Goal: Information Seeking & Learning: Learn about a topic

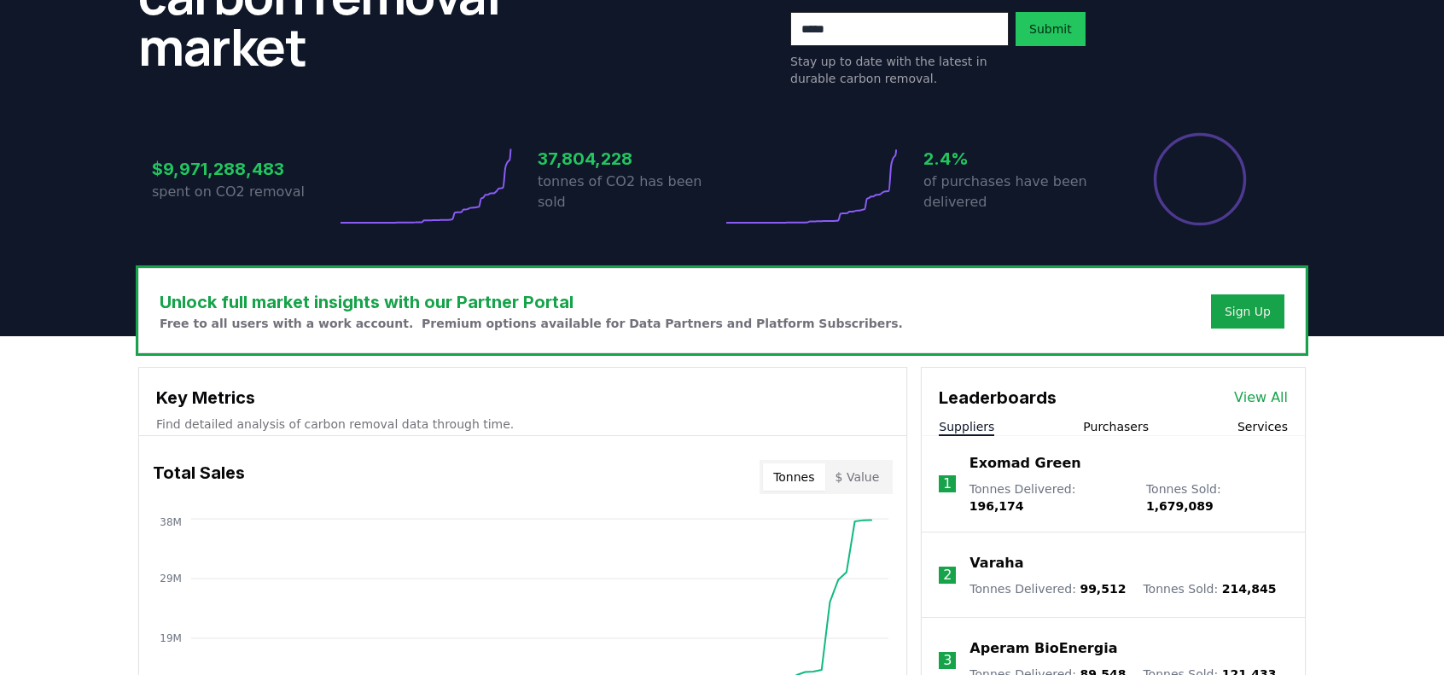
scroll to position [341, 0]
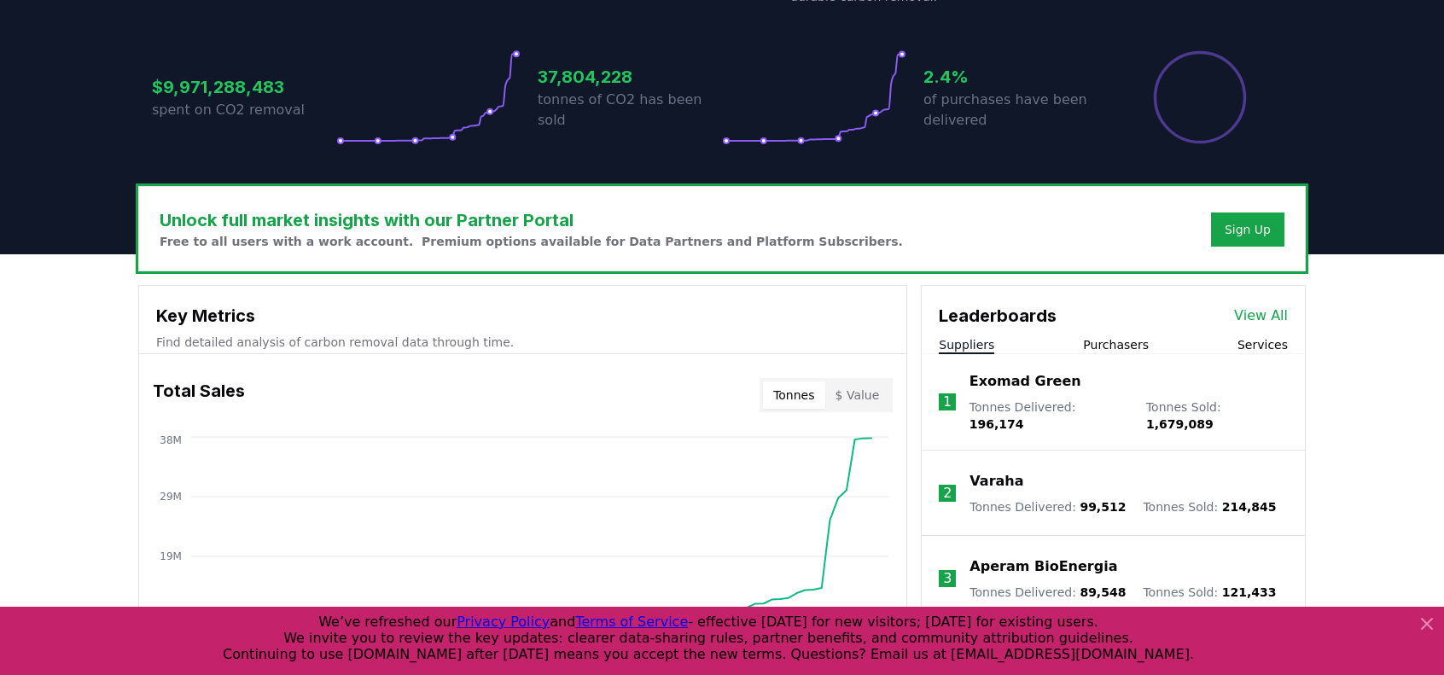
click at [521, 83] on div "$9,971,288,483 spent on CO2 removal 37,804,228 tonnes of CO2 has been sold 2.4%…" at bounding box center [722, 98] width 1140 height 96
click at [358, 119] on icon at bounding box center [428, 98] width 184 height 96
click at [270, 90] on h3 "$9,971,288,483" at bounding box center [244, 87] width 184 height 26
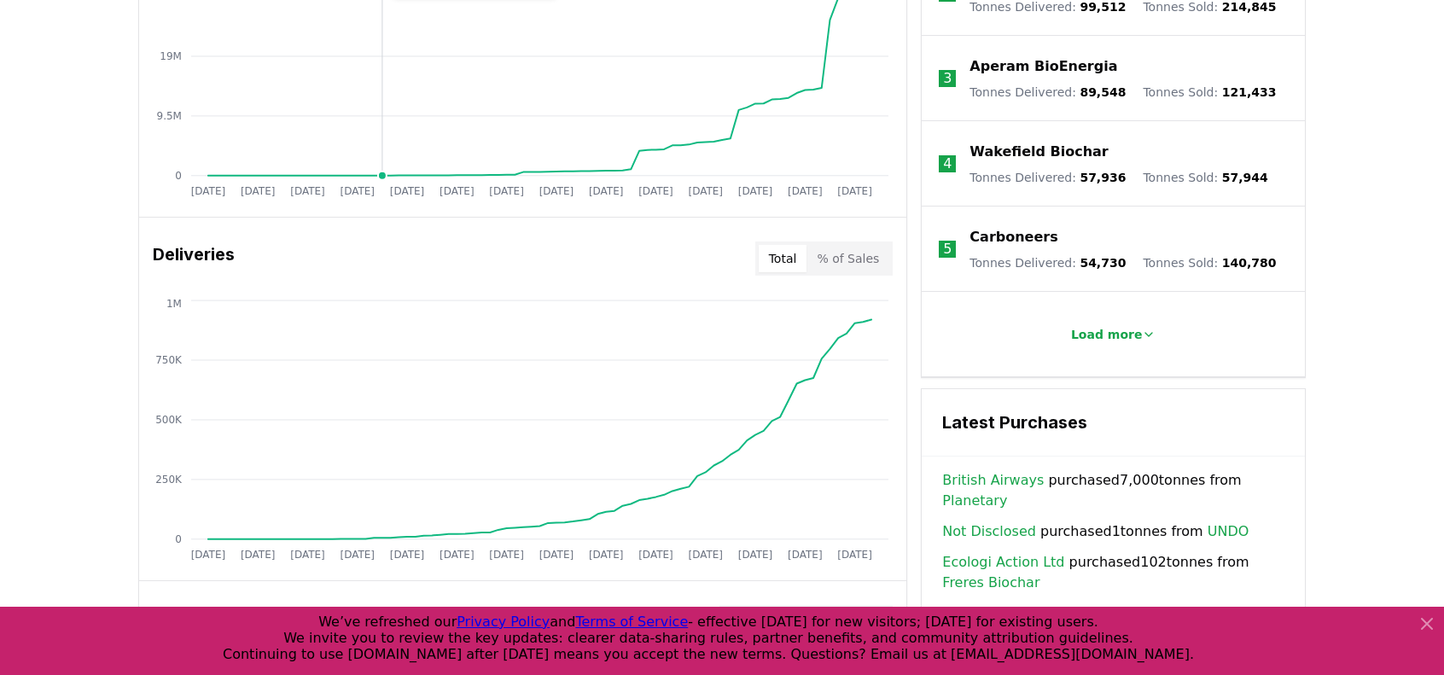
scroll to position [853, 0]
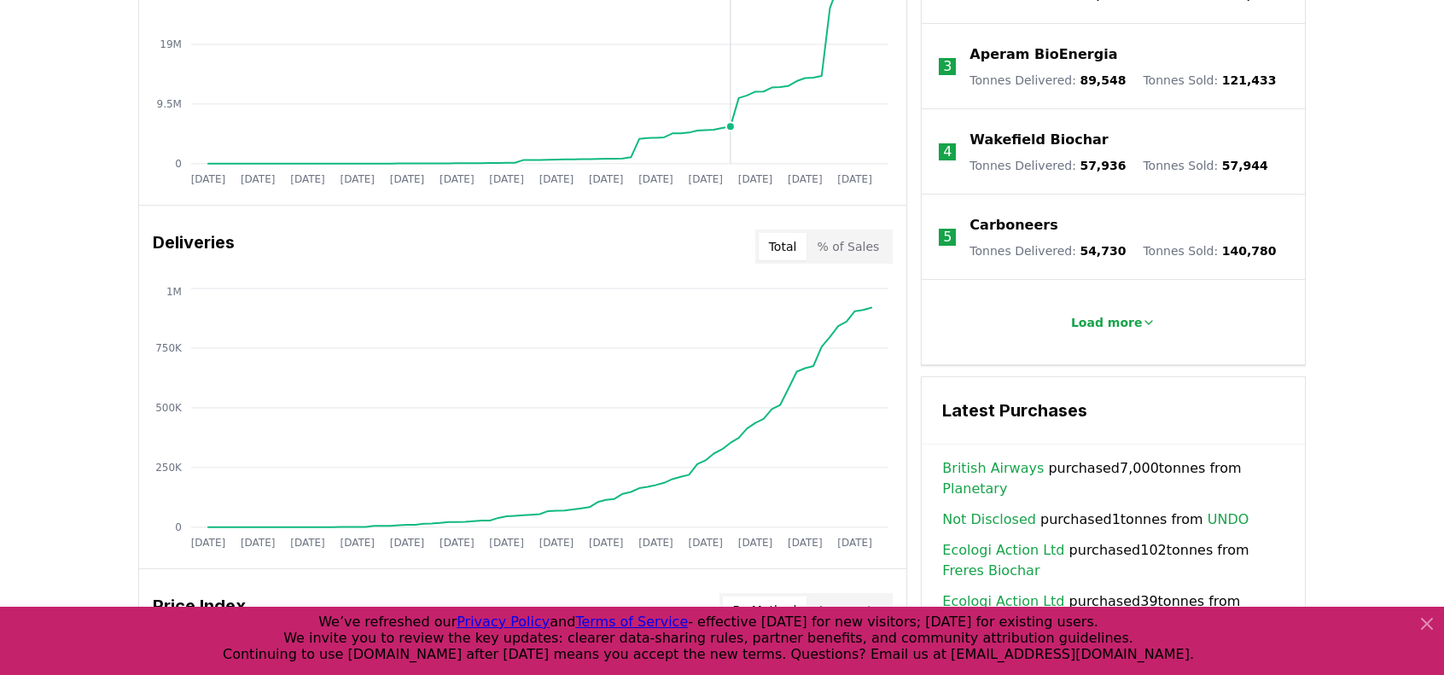
click at [735, 122] on circle at bounding box center [730, 126] width 9 height 9
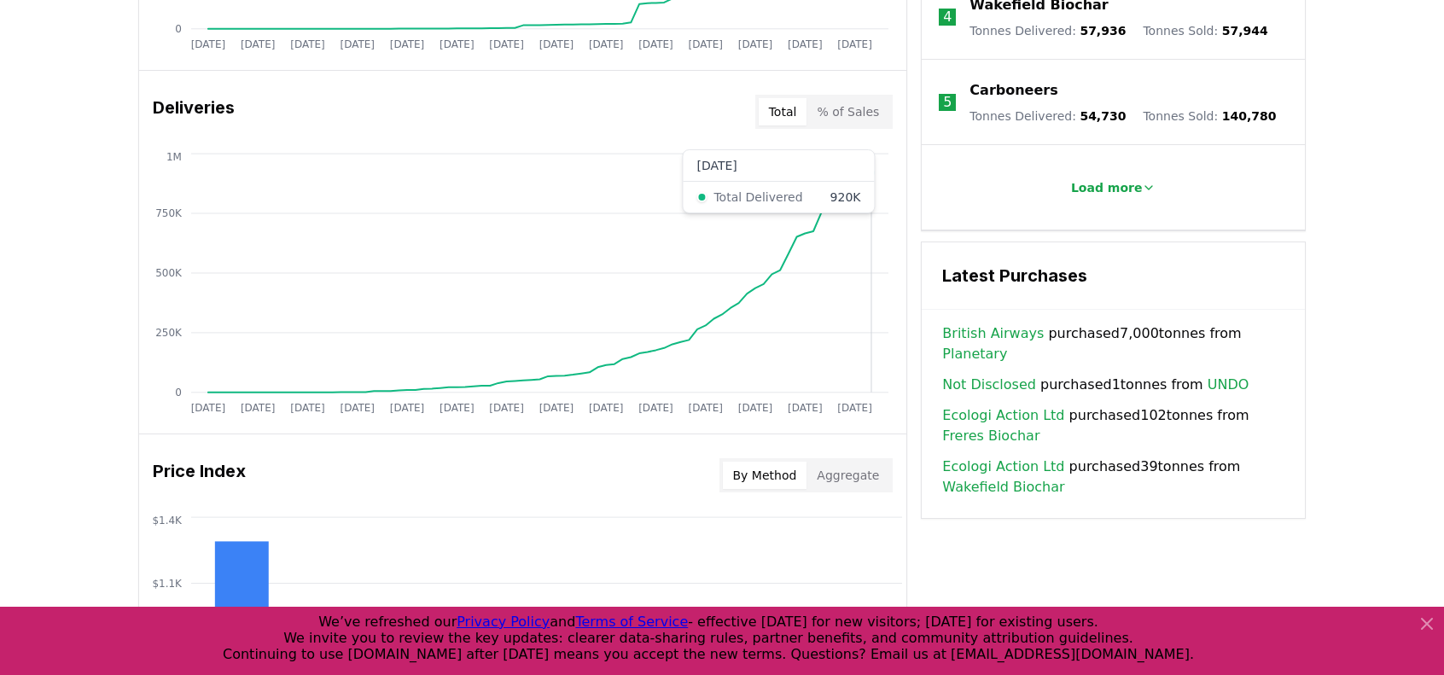
scroll to position [1195, 0]
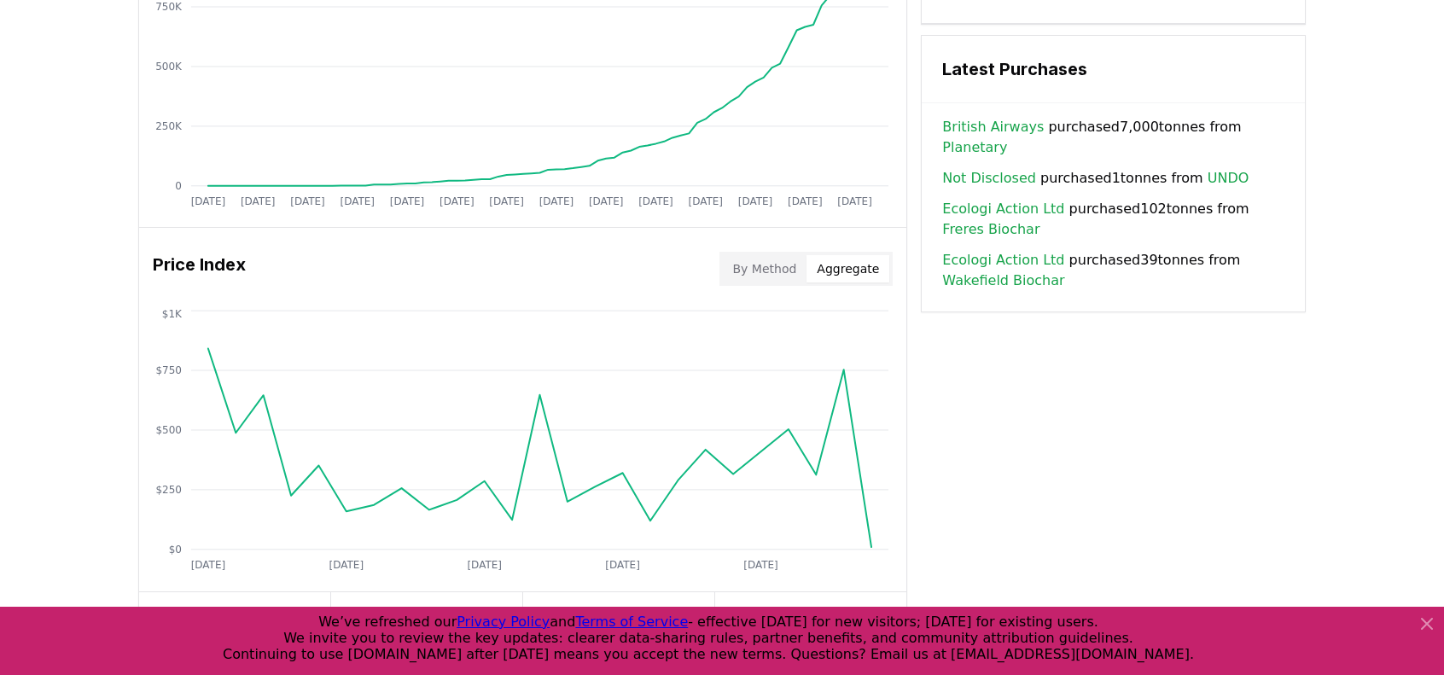
click at [848, 261] on button "Aggregate" at bounding box center [848, 268] width 83 height 27
click at [734, 272] on button "By Method" at bounding box center [765, 268] width 84 height 27
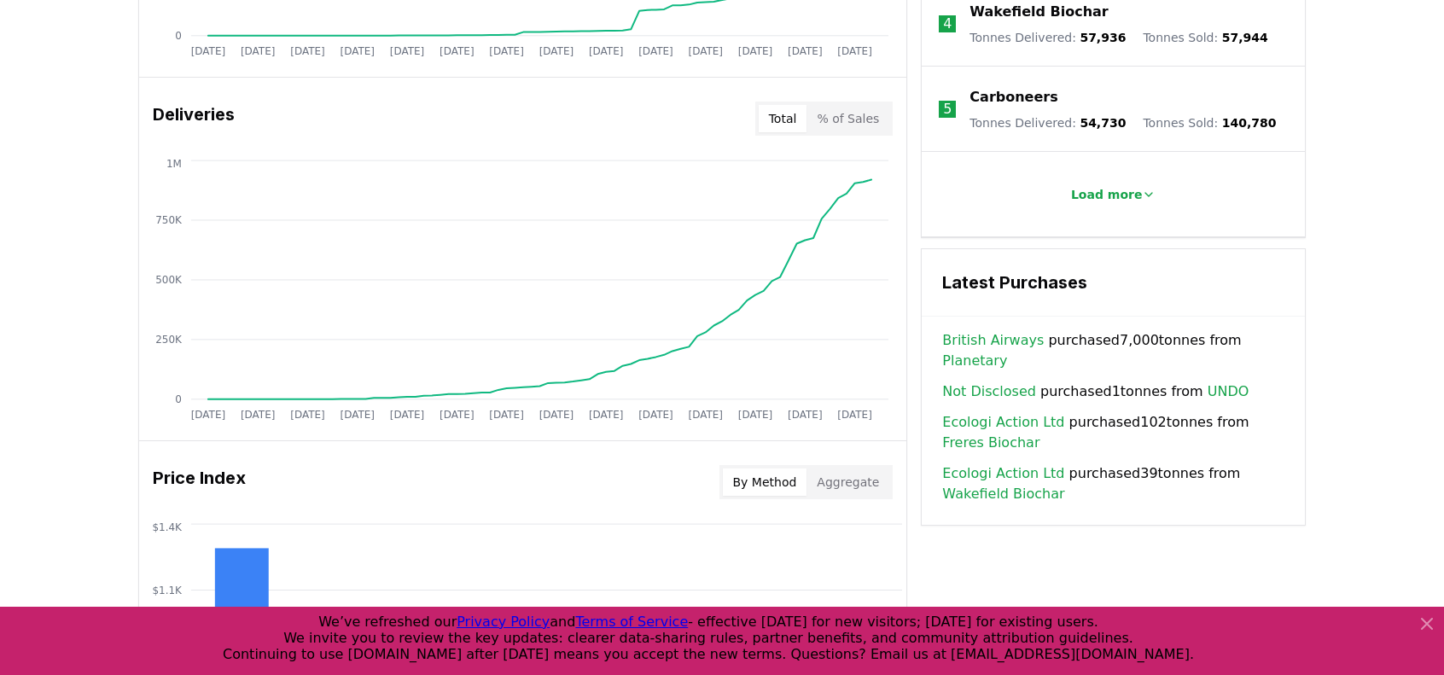
scroll to position [683, 0]
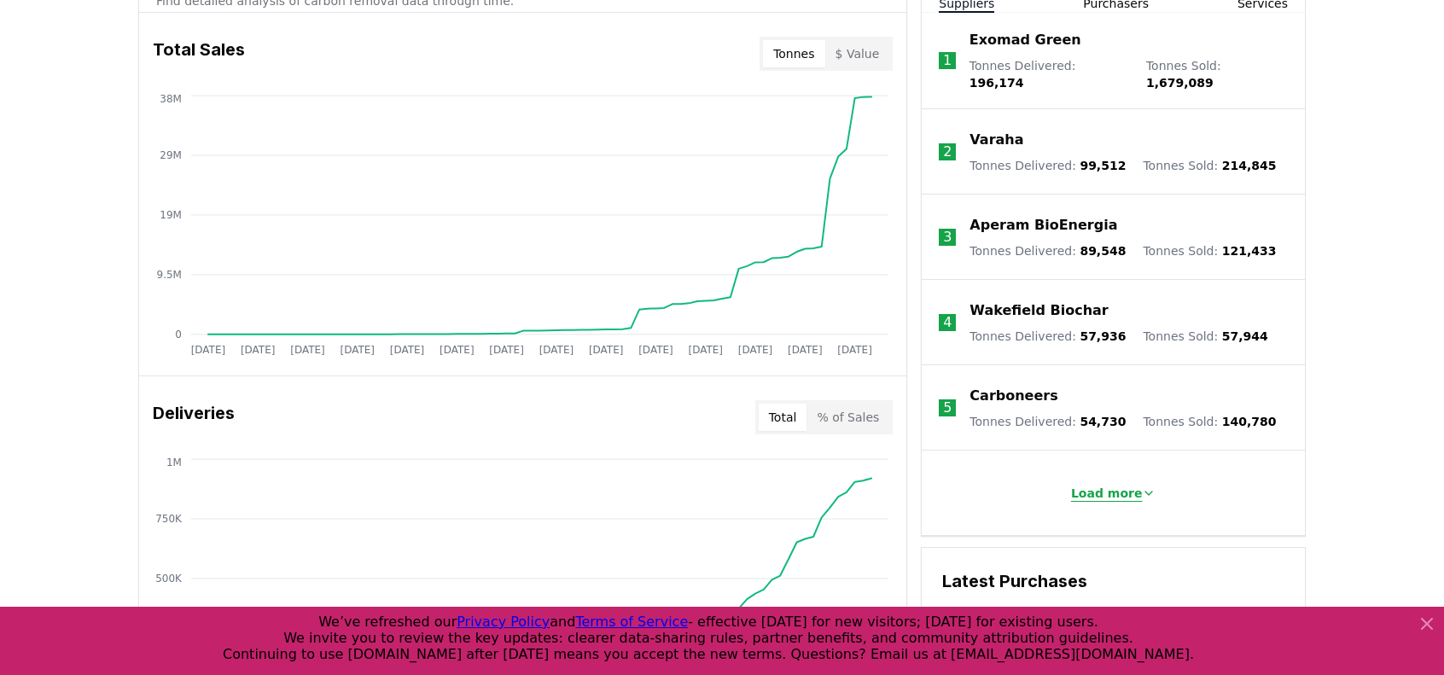
click at [1077, 476] on button "Load more" at bounding box center [1113, 493] width 113 height 34
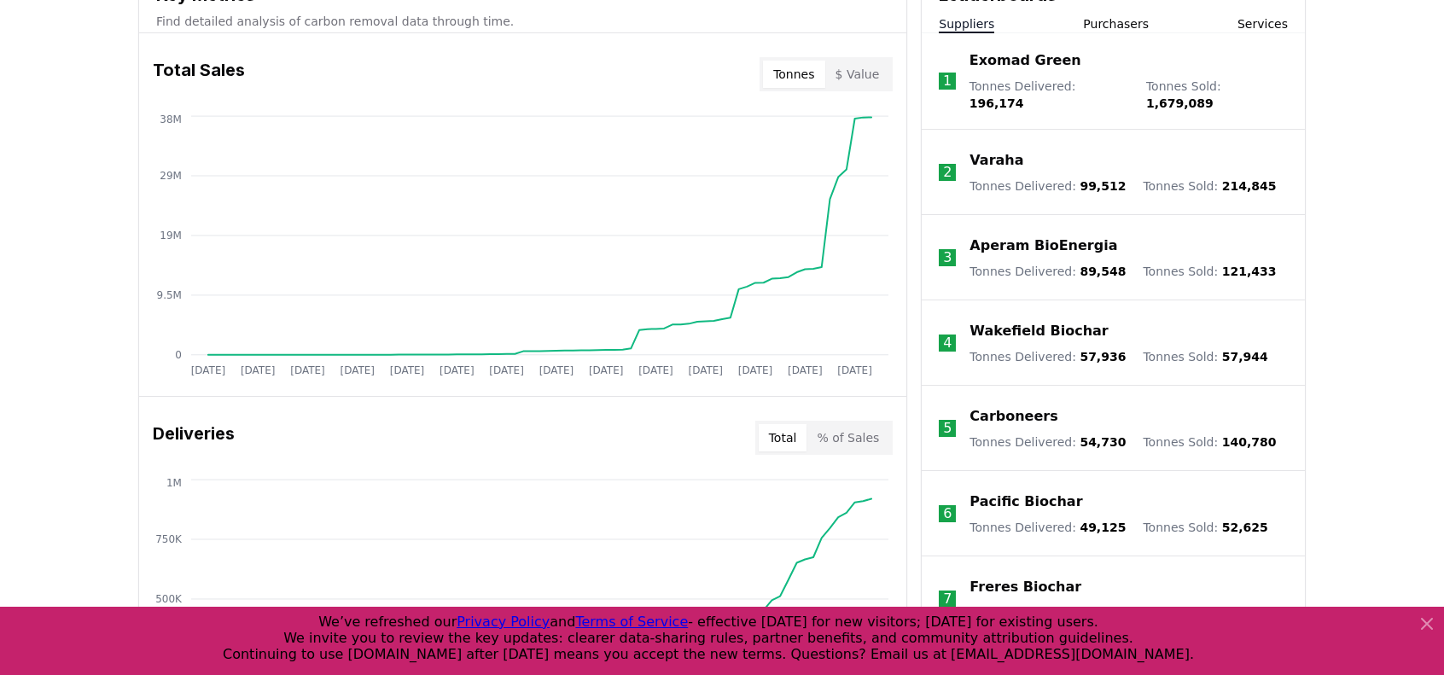
scroll to position [341, 0]
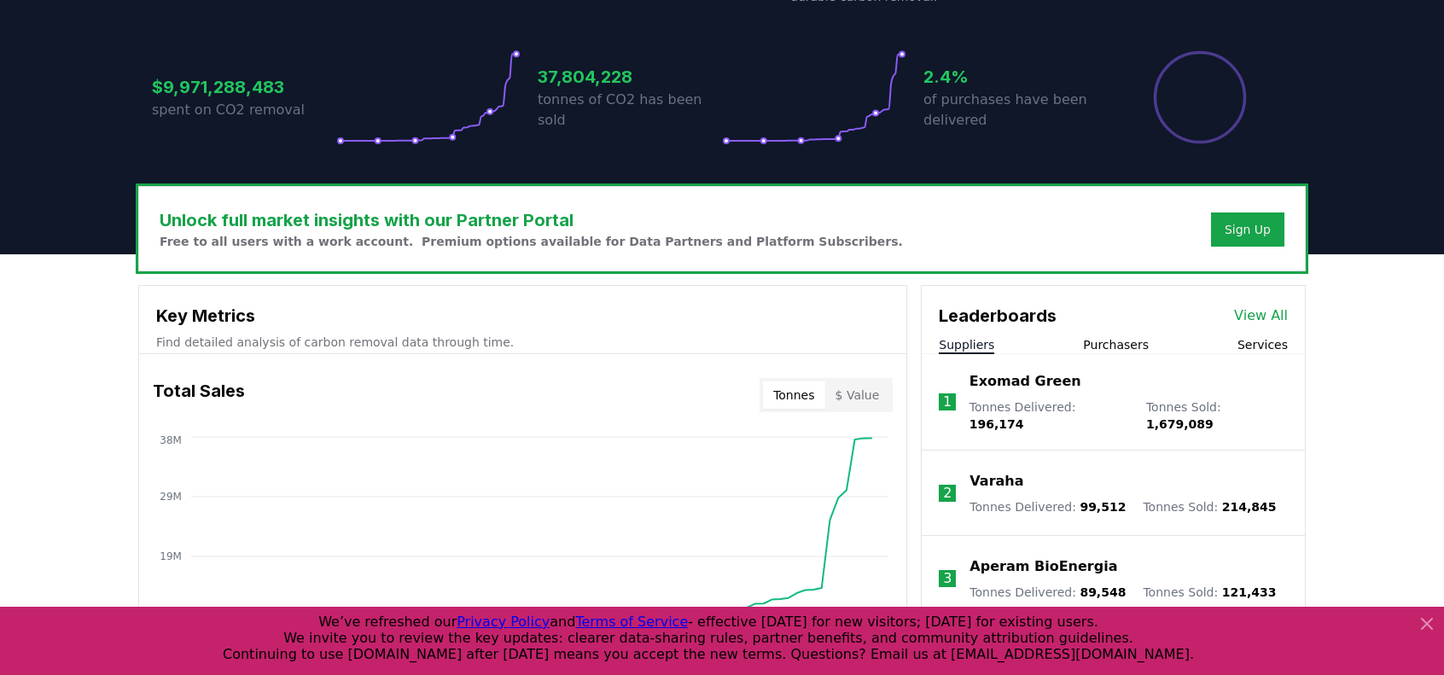
click at [1255, 324] on div "Leaderboards View All" at bounding box center [1113, 307] width 383 height 43
click at [1260, 316] on link "View All" at bounding box center [1261, 316] width 54 height 20
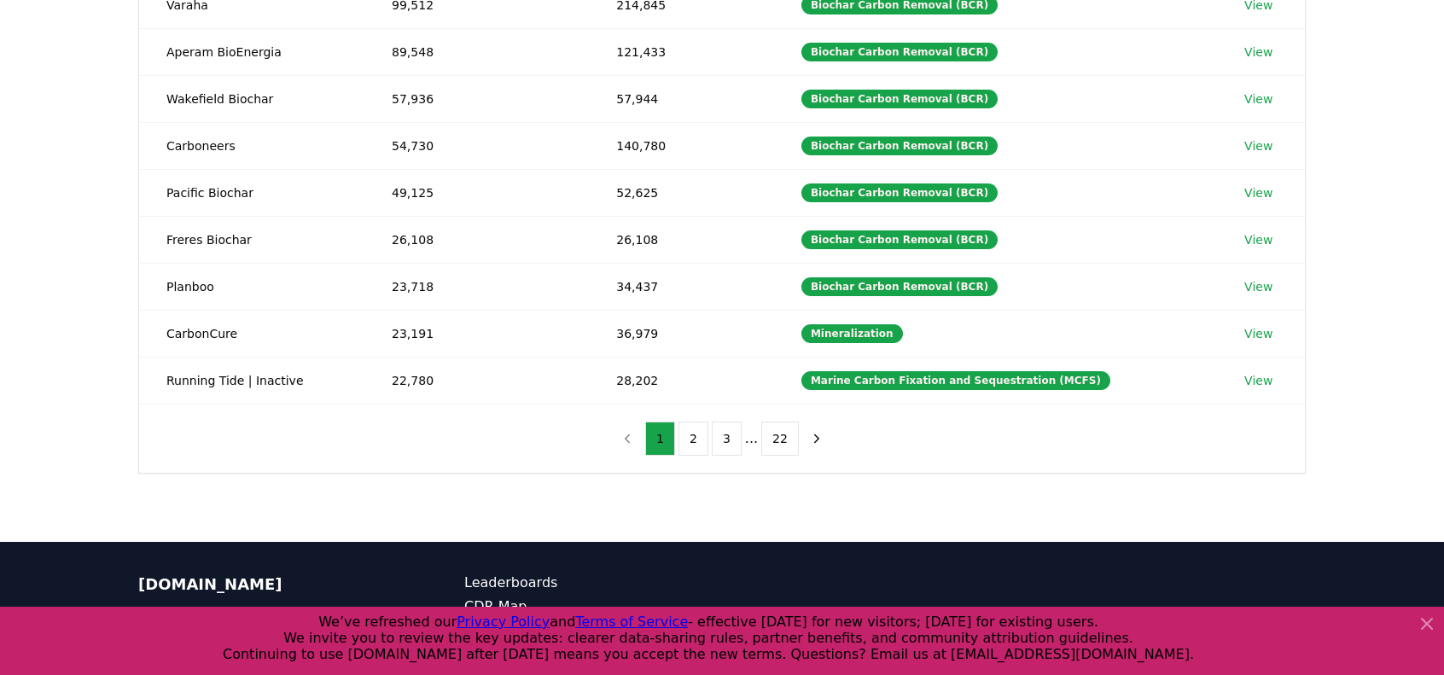
scroll to position [341, 0]
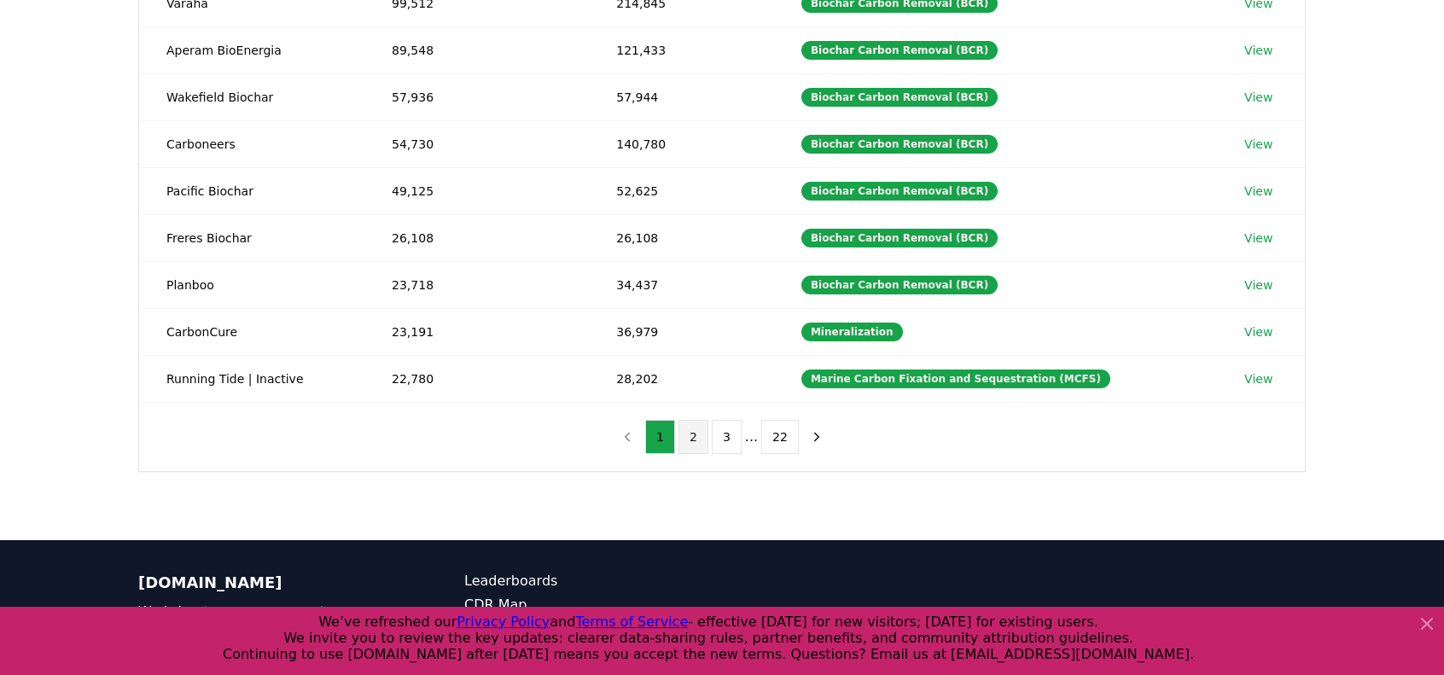
click at [703, 429] on button "2" at bounding box center [694, 437] width 30 height 34
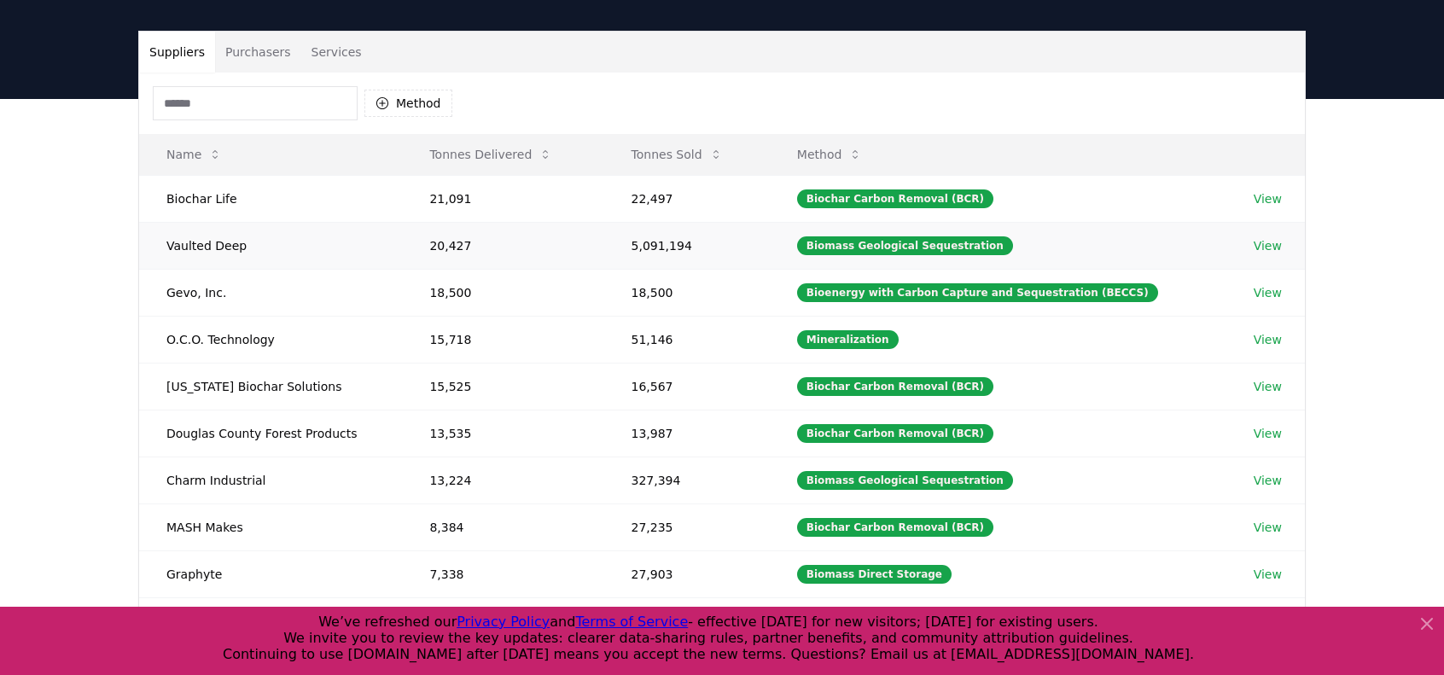
scroll to position [85, 0]
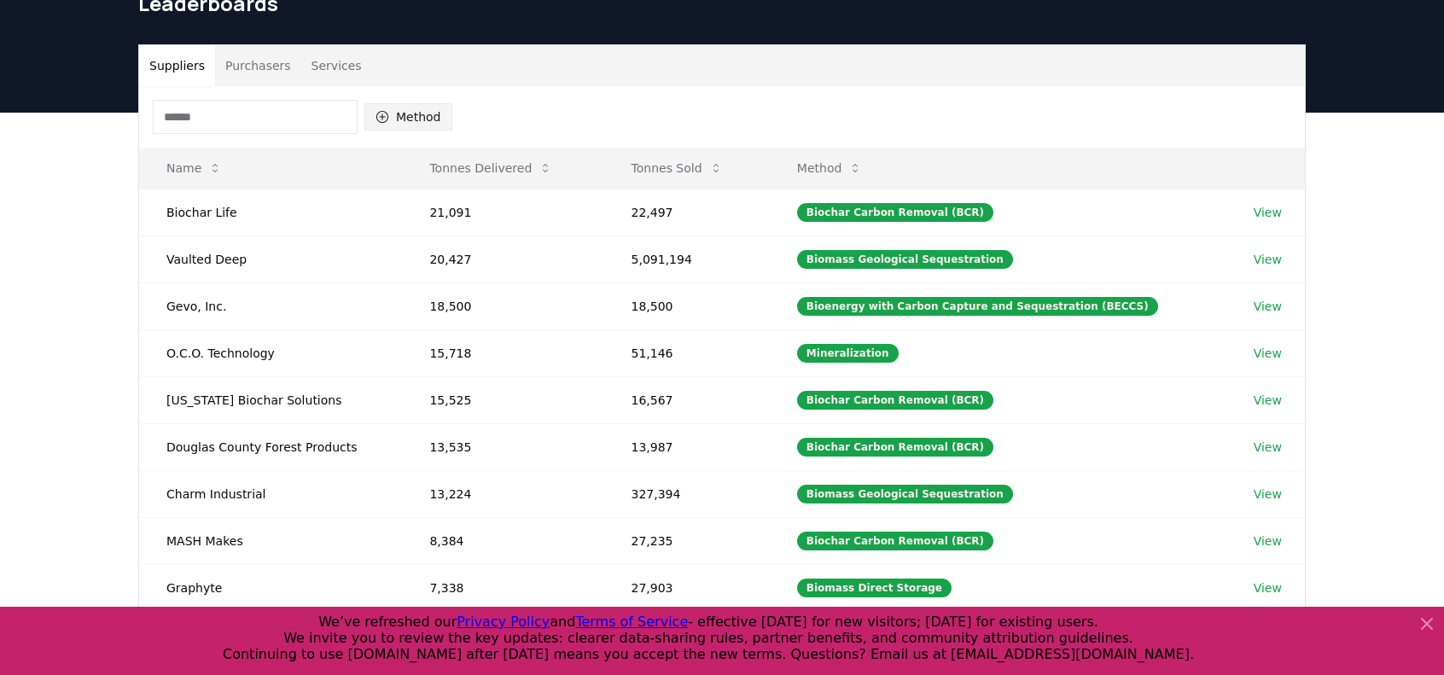
click at [395, 118] on button "Method" at bounding box center [408, 116] width 88 height 27
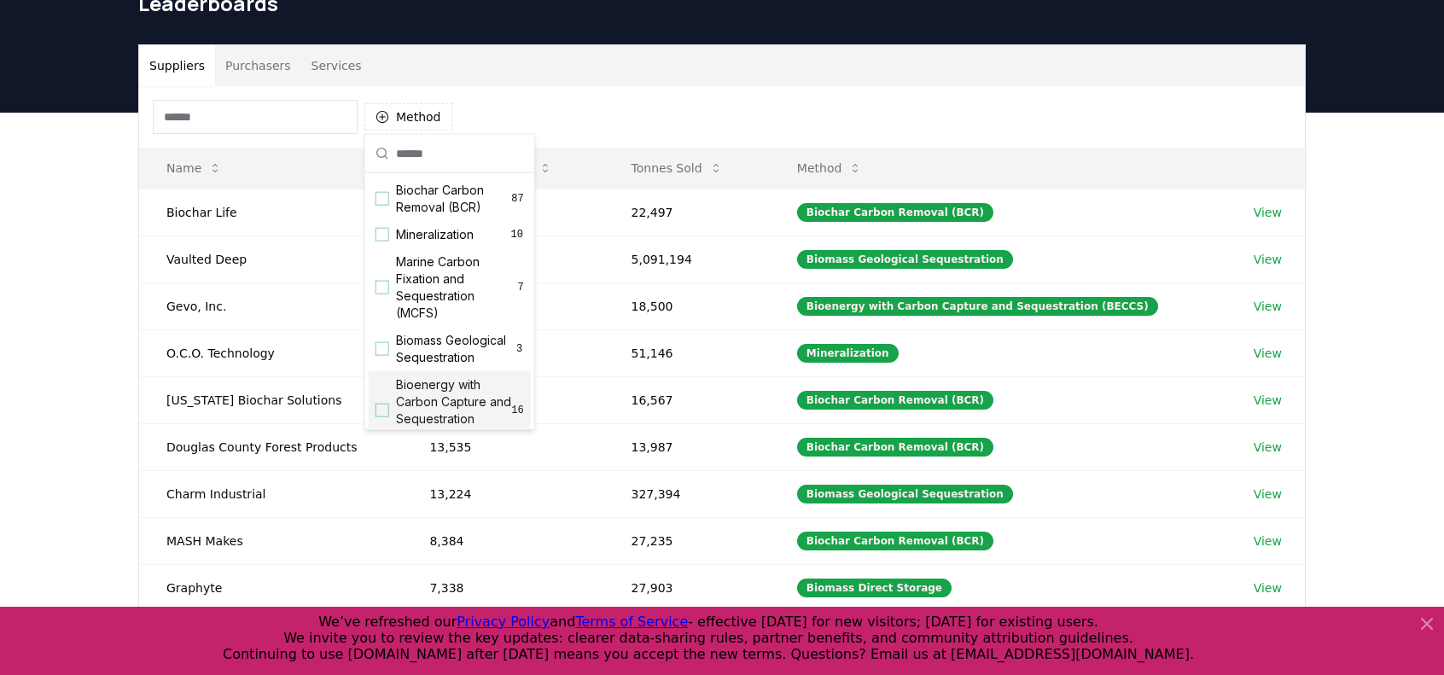
click at [383, 417] on div "Suggestions" at bounding box center [383, 411] width 14 height 14
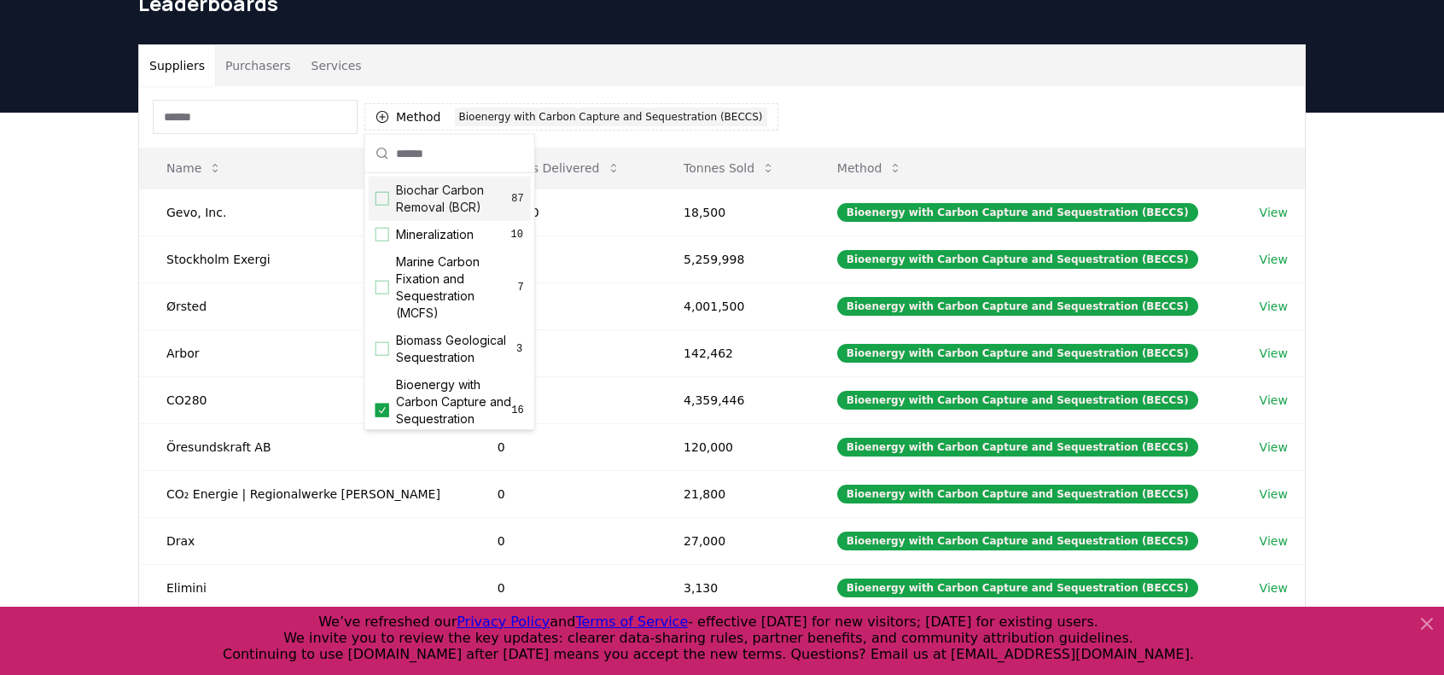
click at [115, 185] on div "Suppliers Purchasers Services Method 1 Bioenergy with Carbon Capture and Seques…" at bounding box center [722, 455] width 1444 height 684
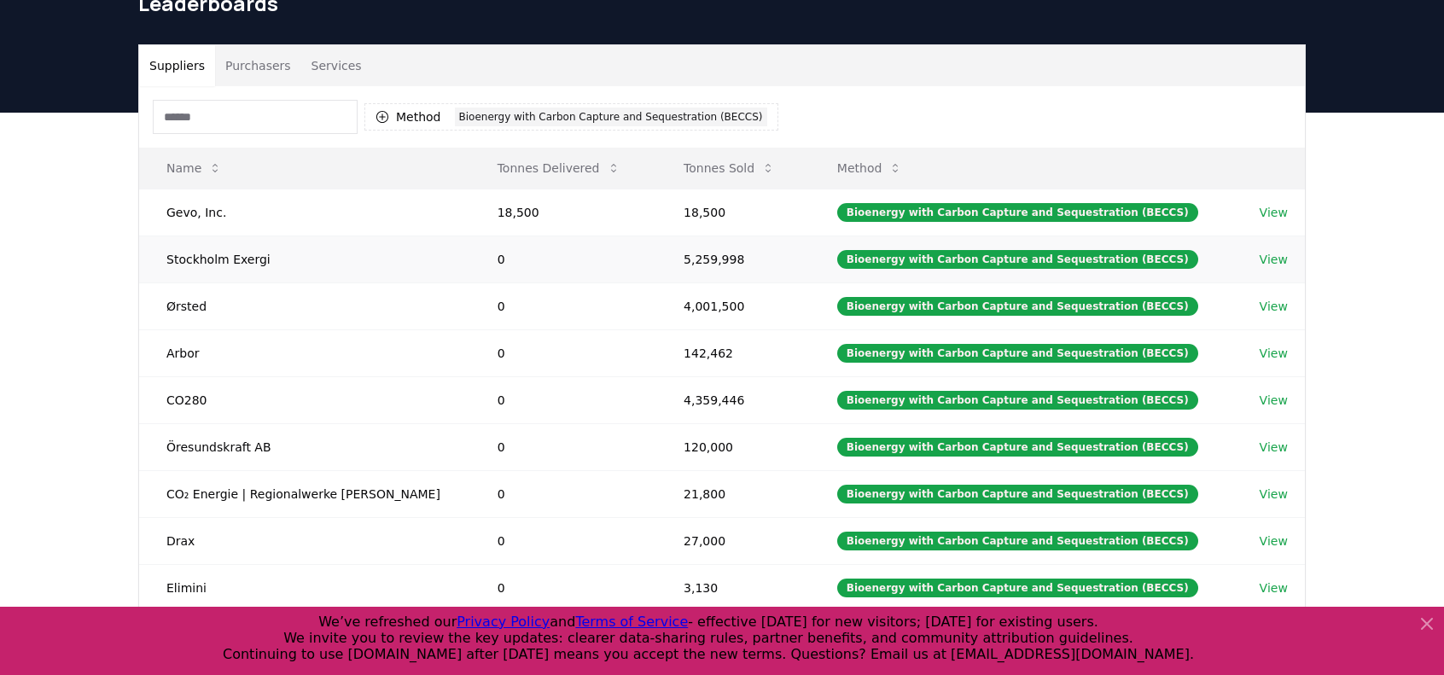
click at [1260, 264] on link "View" at bounding box center [1274, 259] width 28 height 17
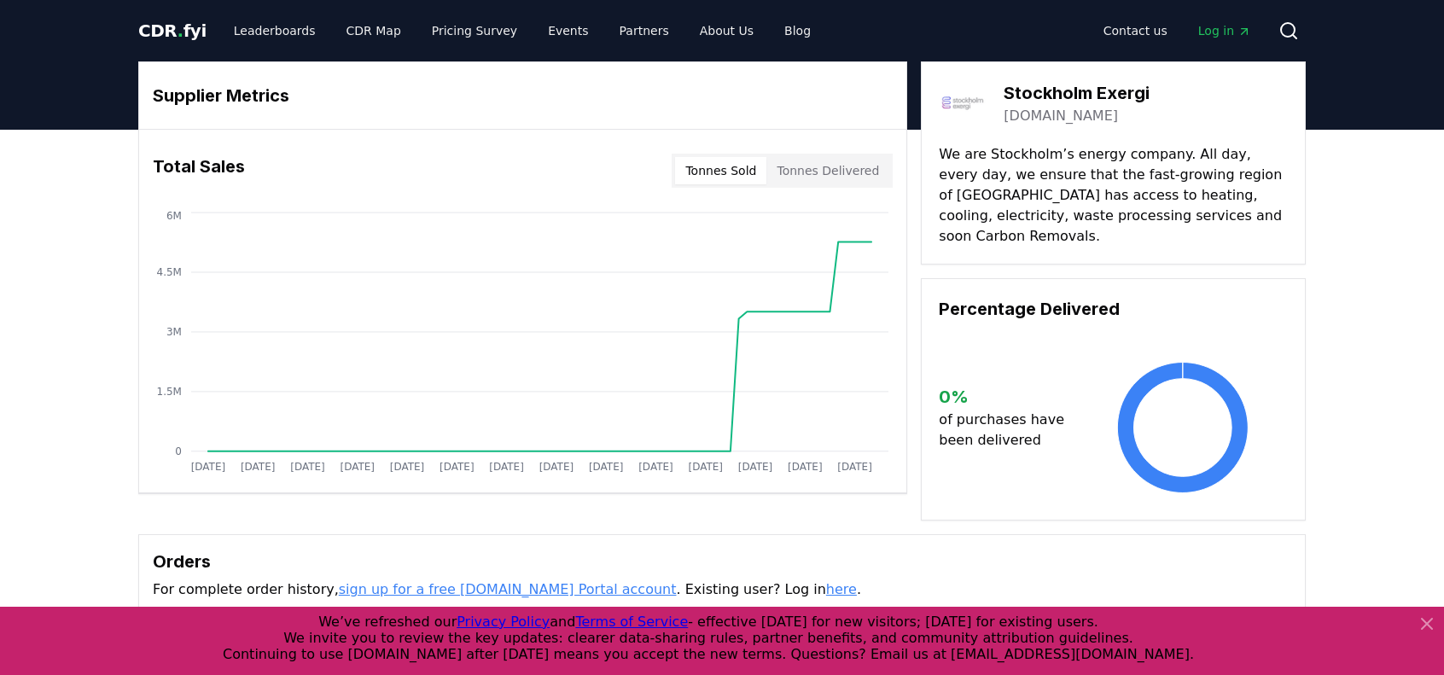
click at [829, 172] on button "Tonnes Delivered" at bounding box center [827, 170] width 123 height 27
click at [715, 174] on button "Tonnes Sold" at bounding box center [720, 170] width 91 height 27
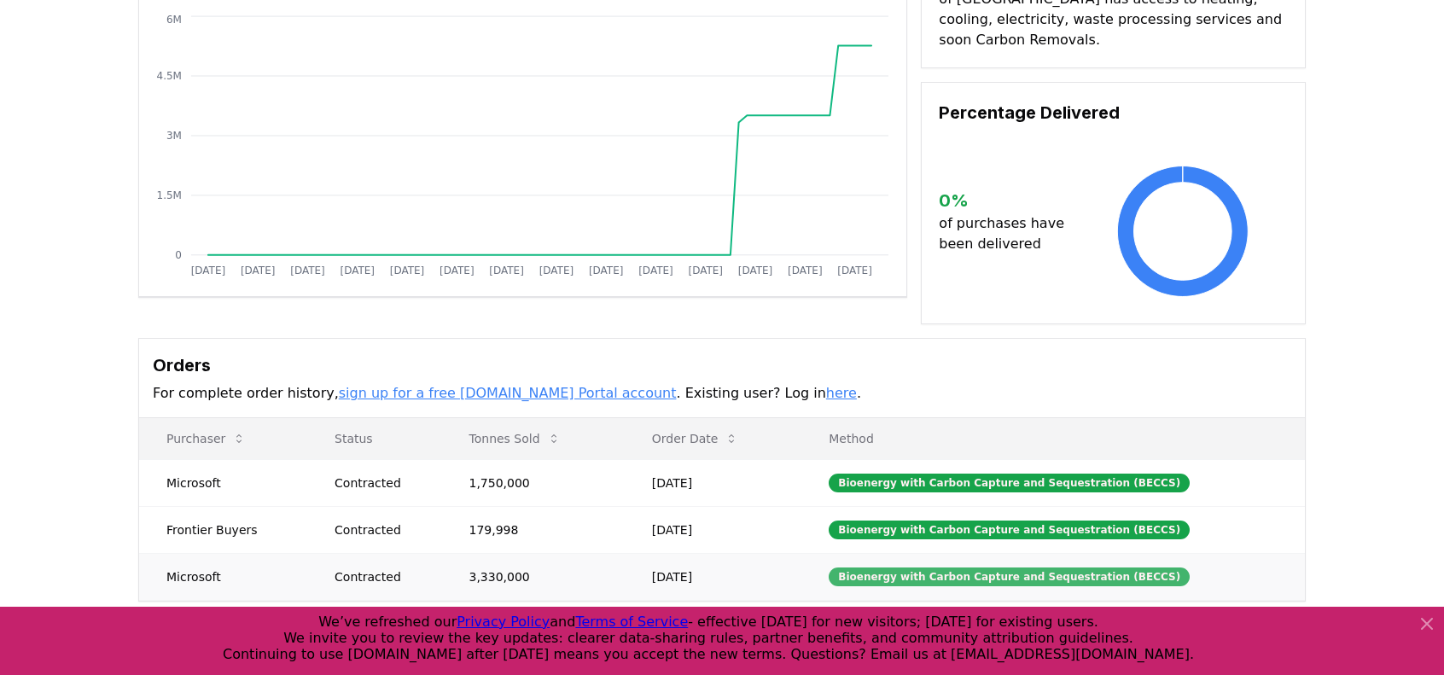
scroll to position [171, 0]
